Goal: Check status: Check status

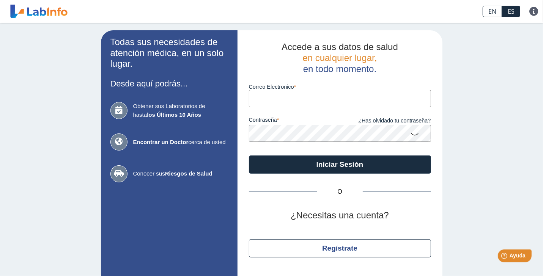
click at [297, 103] on input "Correo Electronico" at bounding box center [340, 98] width 182 height 17
type input "george.antonino@yahoo.com"
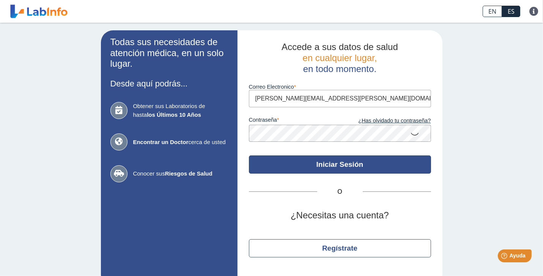
click at [322, 162] on button "Iniciar Sesión" at bounding box center [340, 165] width 182 height 18
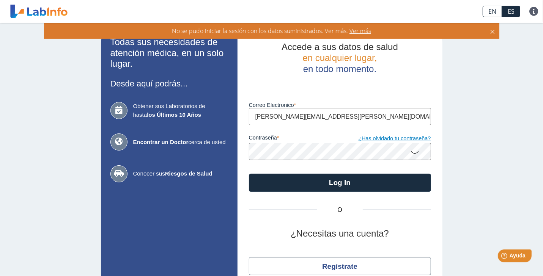
click at [364, 142] on link "¿Has olvidado tu contraseña?" at bounding box center [385, 139] width 91 height 8
click at [364, 142] on div "Todas sus necesidades de atención médica, en un solo lugar. Desde aquí podrás..…" at bounding box center [271, 168] width 543 height 290
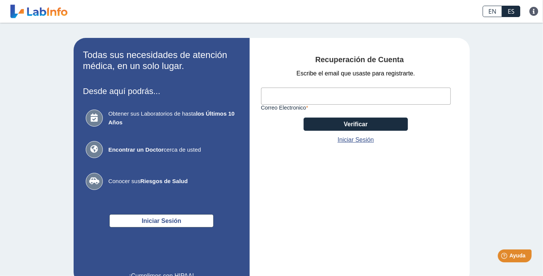
click at [314, 93] on input "Correo Electronico" at bounding box center [356, 96] width 190 height 17
type input "[PERSON_NAME][EMAIL_ADDRESS][PERSON_NAME][DOMAIN_NAME]"
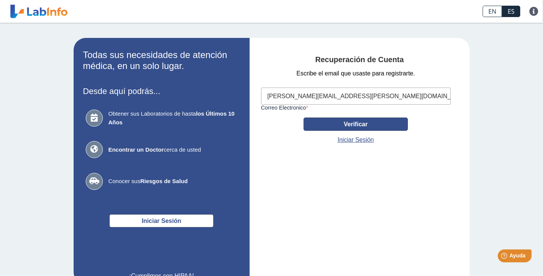
click at [327, 122] on button "Verificar" at bounding box center [356, 124] width 104 height 13
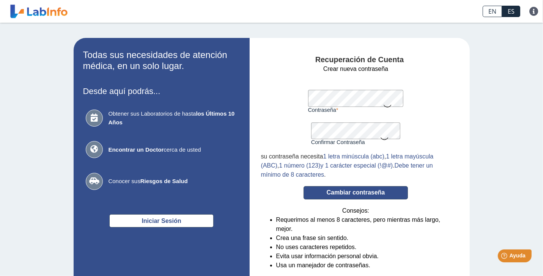
click at [333, 193] on button "Cambiar contraseña" at bounding box center [356, 192] width 104 height 13
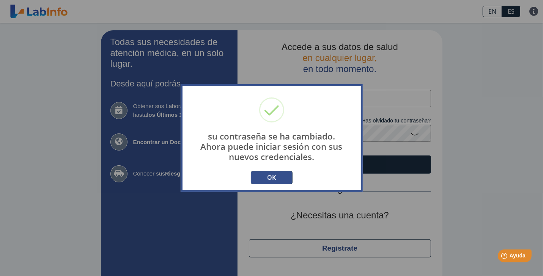
click at [280, 176] on button "OK" at bounding box center [272, 177] width 42 height 13
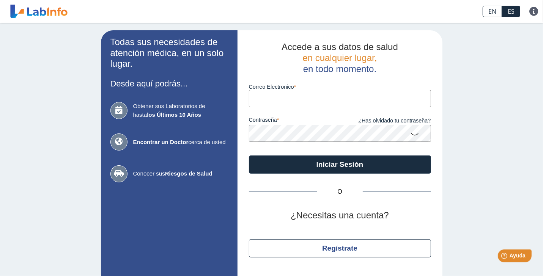
click at [280, 176] on div "su contraseña se ha cambiado. Ahora puede iniciar sesión con sus nuevos credenc…" at bounding box center [271, 138] width 543 height 276
click at [286, 104] on input "Correo Electronico" at bounding box center [340, 98] width 182 height 17
type input "[PERSON_NAME][EMAIL_ADDRESS][PERSON_NAME][DOMAIN_NAME]"
click at [414, 137] on icon at bounding box center [415, 133] width 9 height 15
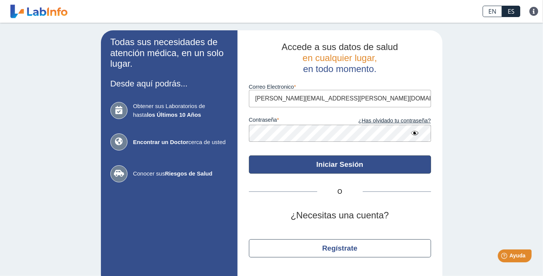
click at [361, 164] on button "Iniciar Sesión" at bounding box center [340, 165] width 182 height 18
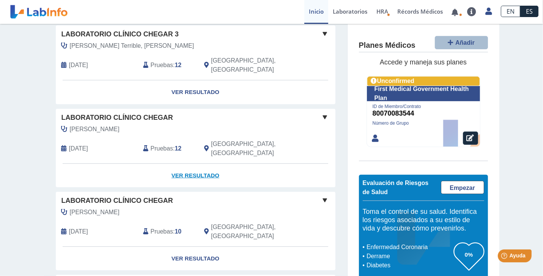
scroll to position [304, 0]
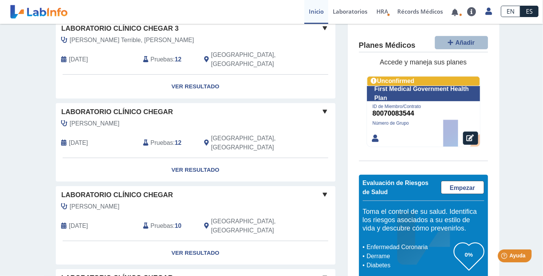
click at [165, 139] on span "Pruebas" at bounding box center [162, 143] width 22 height 9
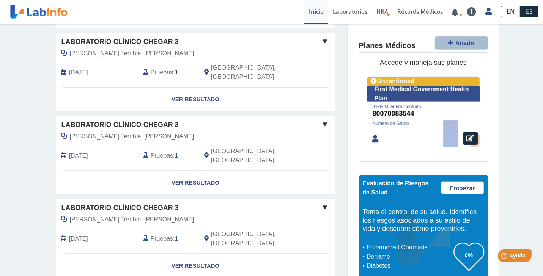
scroll to position [821, 0]
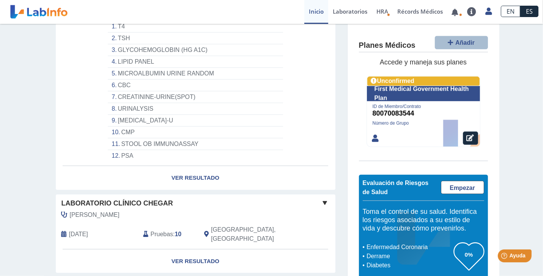
scroll to position [456, 0]
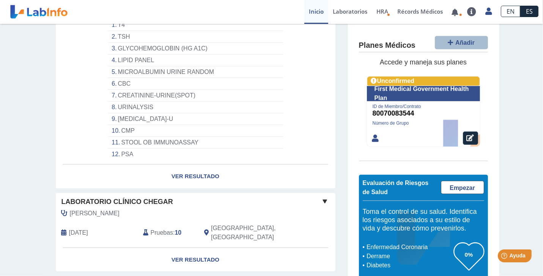
click at [167, 229] on span "Pruebas" at bounding box center [162, 233] width 22 height 9
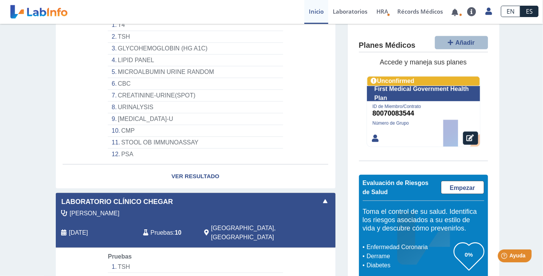
click at [167, 229] on span "Pruebas" at bounding box center [162, 233] width 22 height 9
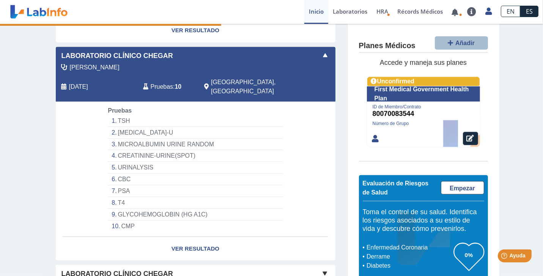
scroll to position [646, 0]
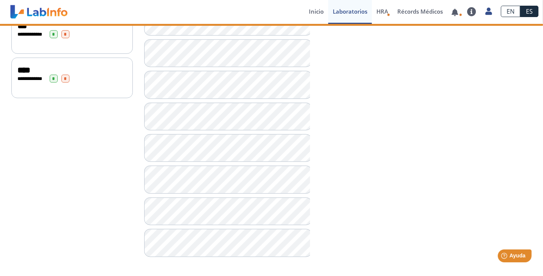
scroll to position [460, 0]
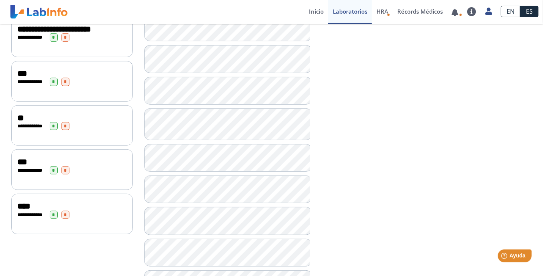
scroll to position [308, 0]
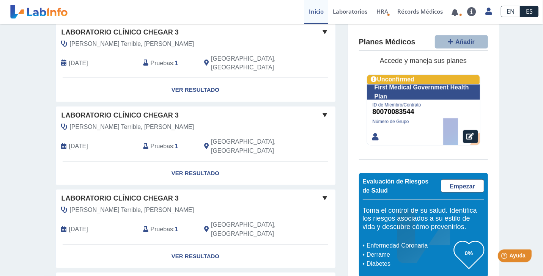
scroll to position [662, 0]
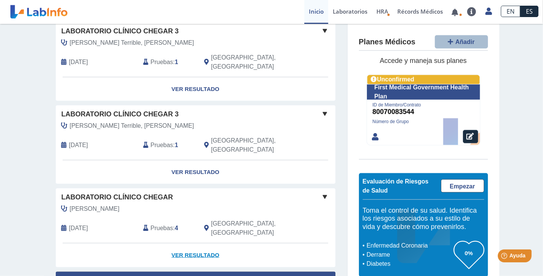
scroll to position [703, 0]
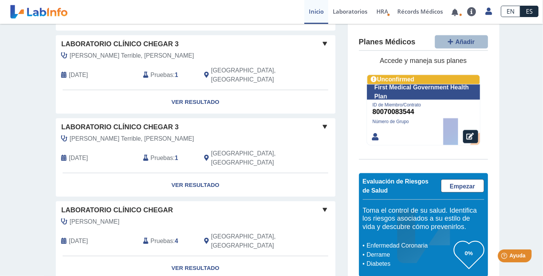
click at [160, 237] on span "Pruebas" at bounding box center [162, 241] width 22 height 9
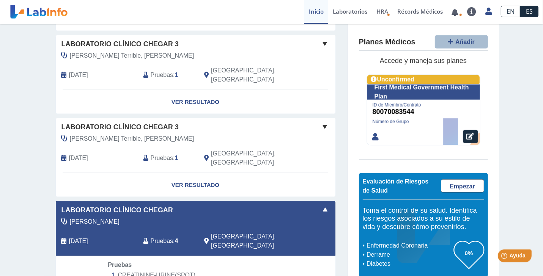
click at [160, 237] on span "Pruebas" at bounding box center [162, 241] width 22 height 9
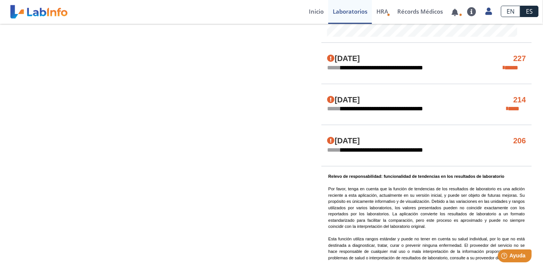
scroll to position [380, 0]
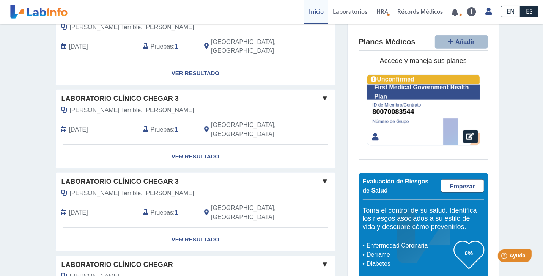
scroll to position [662, 0]
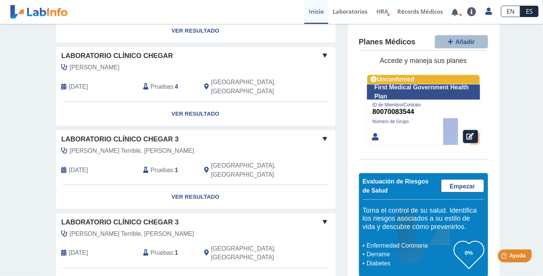
scroll to position [863, 0]
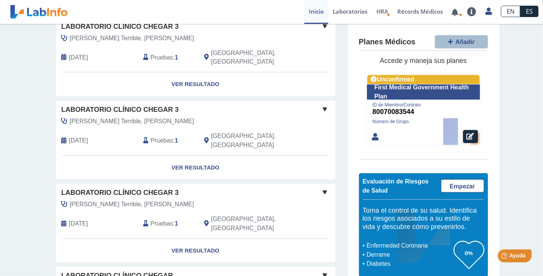
scroll to position [662, 0]
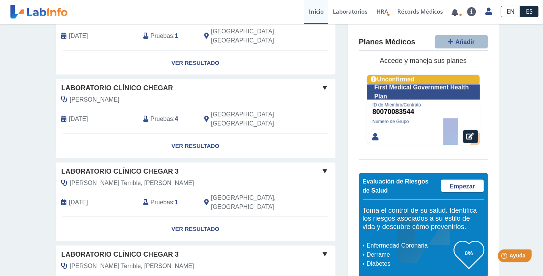
scroll to position [787, 0]
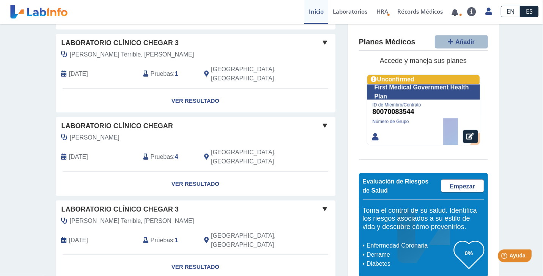
click at [161, 153] on span "Pruebas" at bounding box center [162, 157] width 22 height 9
